Goal: Task Accomplishment & Management: Complete application form

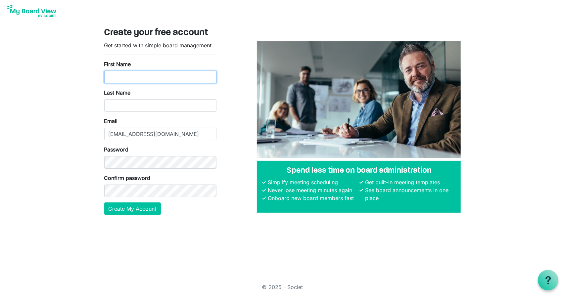
click at [136, 79] on input "First Name" at bounding box center [160, 77] width 112 height 13
type input "Martin"
type input "Davy"
click at [79, 228] on html "Create your free account Get started with simple board management. First Name M…" at bounding box center [282, 148] width 565 height 297
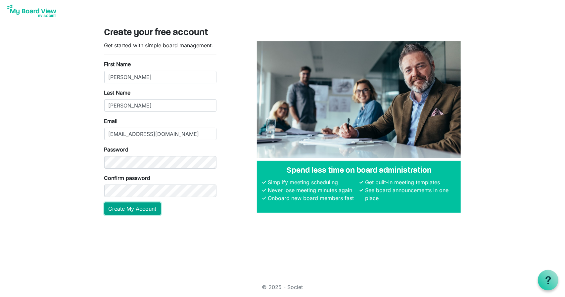
click at [145, 210] on button "Create My Account" at bounding box center [132, 209] width 57 height 13
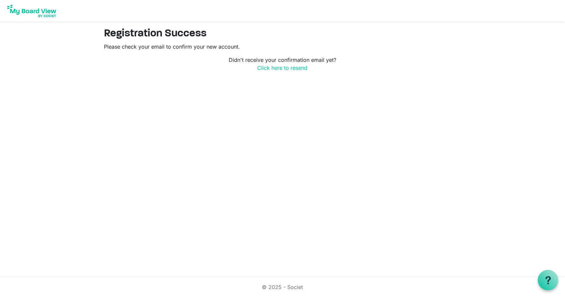
click at [32, 15] on img at bounding box center [31, 11] width 53 height 17
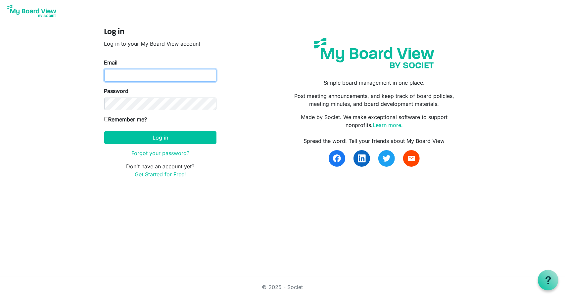
click at [151, 75] on input "Email" at bounding box center [160, 75] width 112 height 13
type input "marhdavy@gmail.com"
click at [107, 119] on input "Remember me?" at bounding box center [106, 119] width 4 height 4
checkbox input "true"
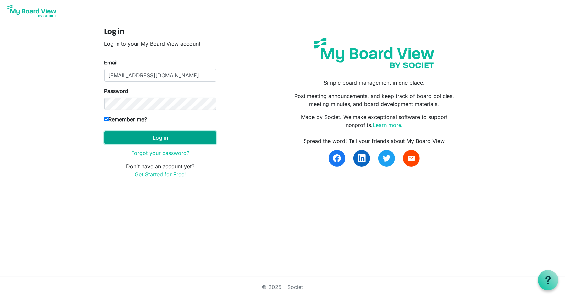
click at [134, 137] on button "Log in" at bounding box center [160, 137] width 112 height 13
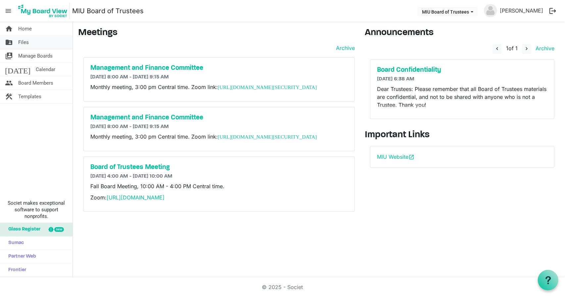
click at [34, 43] on link "folder_shared Files" at bounding box center [36, 42] width 73 height 13
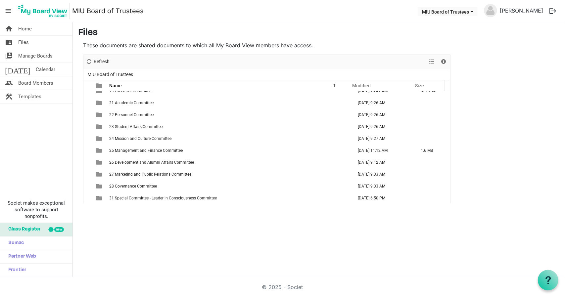
scroll to position [42, 0]
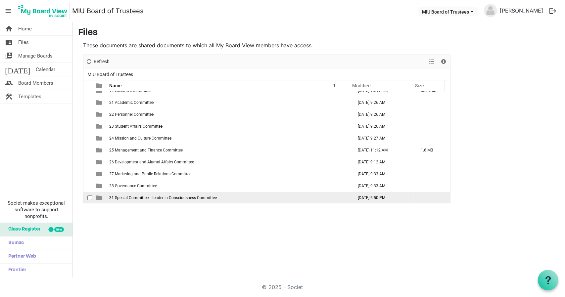
click at [174, 197] on span "31 Special Committee - Leader in Consciousness Committee" at bounding box center [163, 198] width 108 height 5
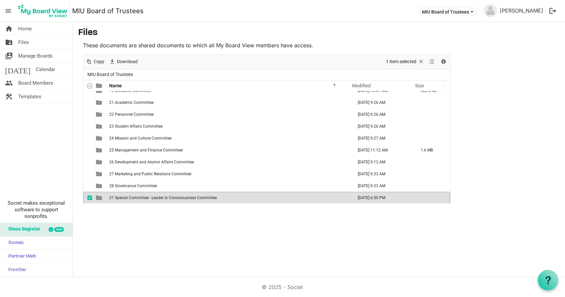
click at [174, 197] on span "31 Special Committee - Leader in Consciousness Committee" at bounding box center [163, 198] width 108 height 5
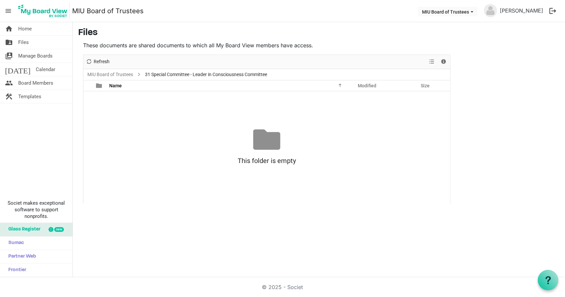
scroll to position [0, 0]
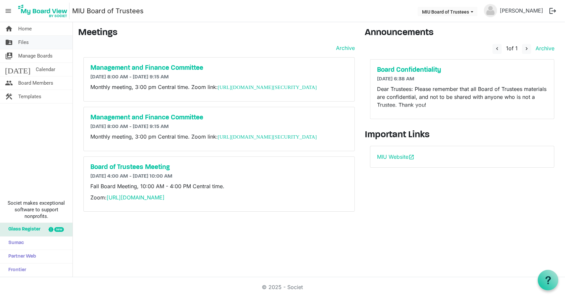
click at [38, 42] on link "folder_shared Files" at bounding box center [36, 42] width 73 height 13
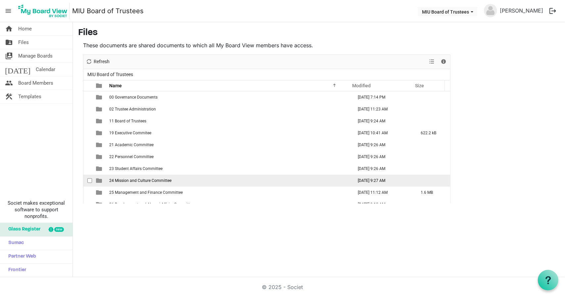
scroll to position [42, 0]
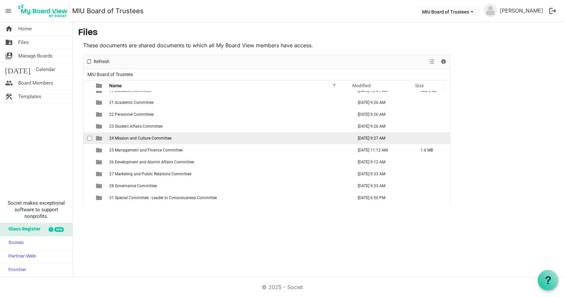
click at [156, 138] on span "24 Mission and Culture Committee" at bounding box center [140, 138] width 62 height 5
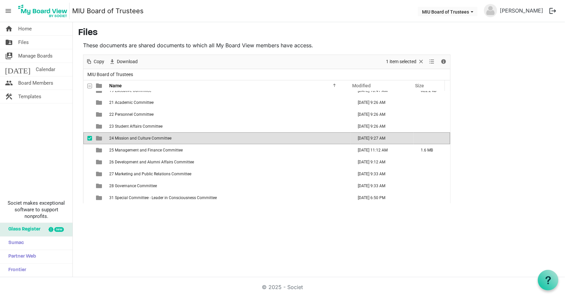
click at [156, 138] on span "24 Mission and Culture Committee" at bounding box center [140, 138] width 62 height 5
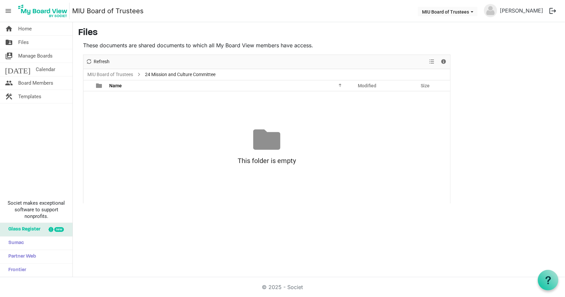
scroll to position [0, 0]
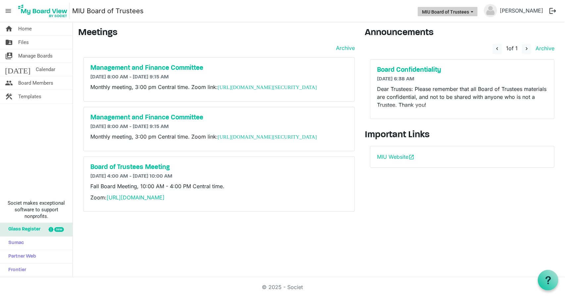
click at [475, 11] on span "MIU Board of Trustees dropdownbutton" at bounding box center [472, 12] width 6 height 3
click at [517, 10] on link "[PERSON_NAME]" at bounding box center [521, 10] width 49 height 13
click at [36, 82] on span "Board Members" at bounding box center [35, 82] width 35 height 13
